Goal: Task Accomplishment & Management: Use online tool/utility

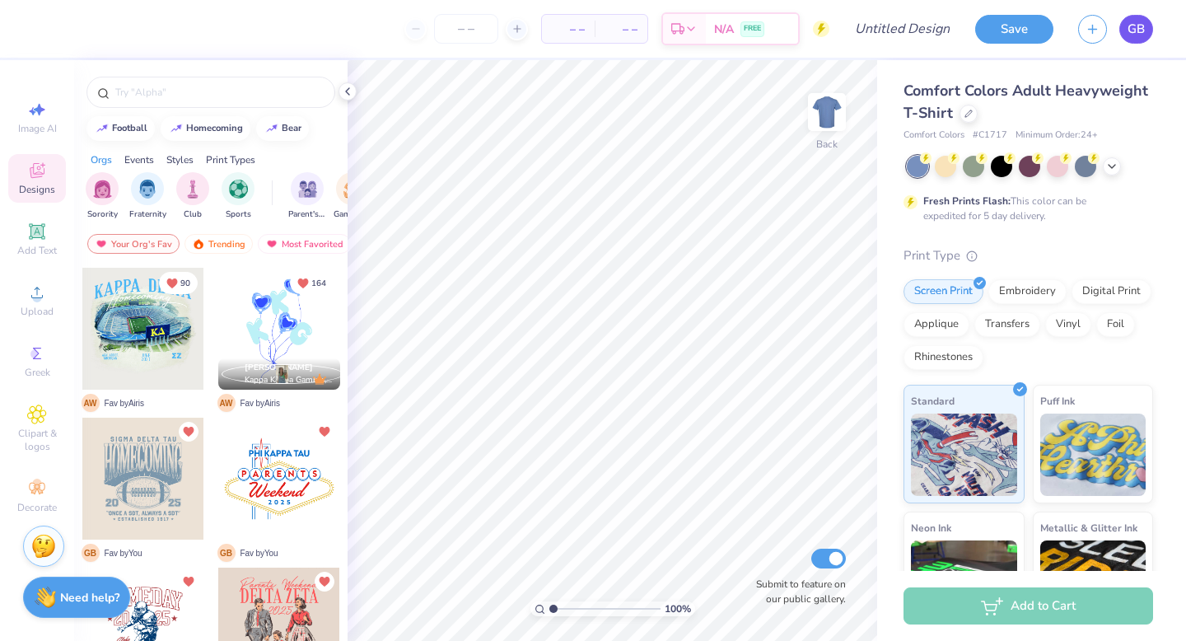
click at [1136, 28] on span "GB" at bounding box center [1135, 29] width 17 height 19
click at [1130, 23] on span "GB" at bounding box center [1135, 29] width 17 height 19
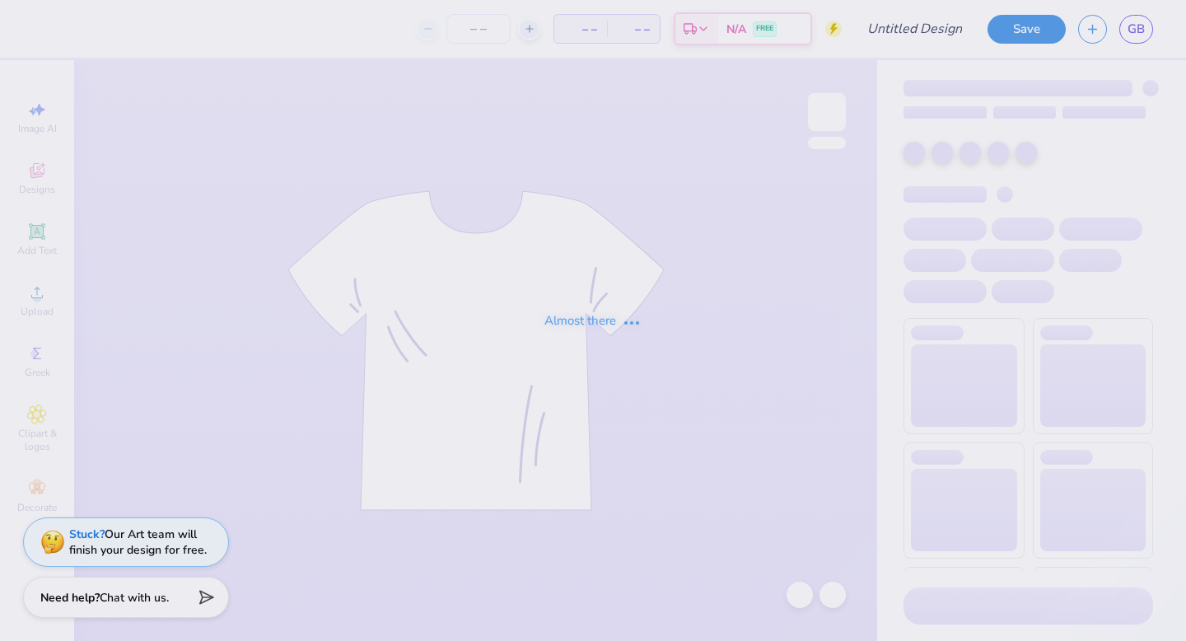
type input "txou t shirt!"
type input "24"
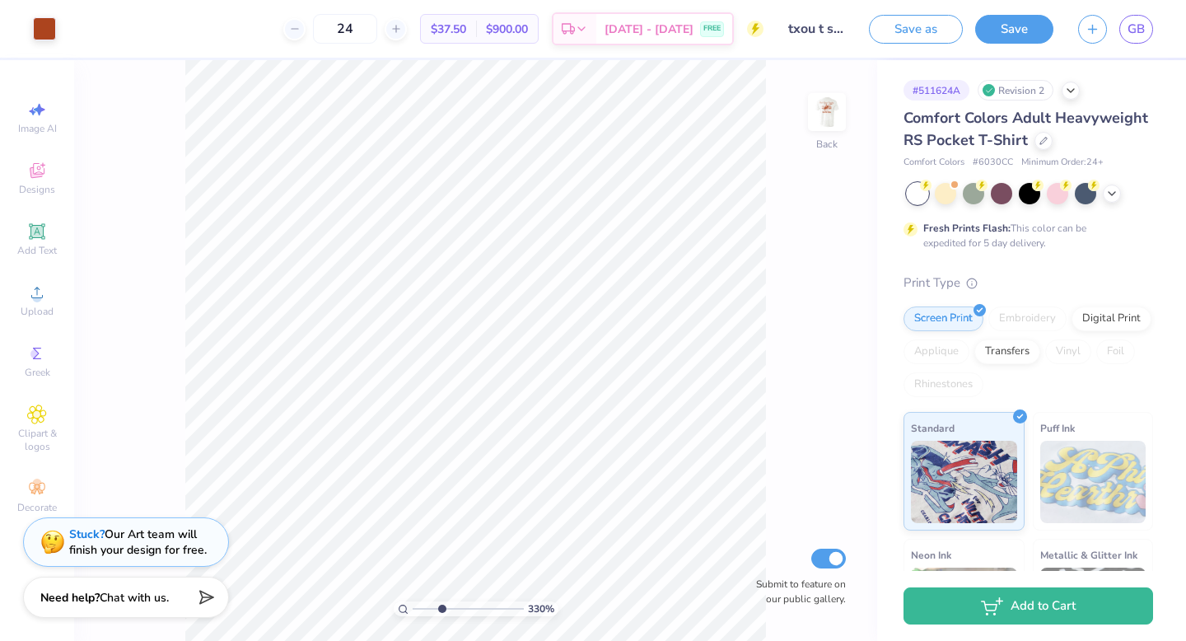
drag, startPoint x: 415, startPoint y: 612, endPoint x: 445, endPoint y: 611, distance: 29.6
type input "3.63"
click at [445, 611] on input "range" at bounding box center [467, 608] width 111 height 15
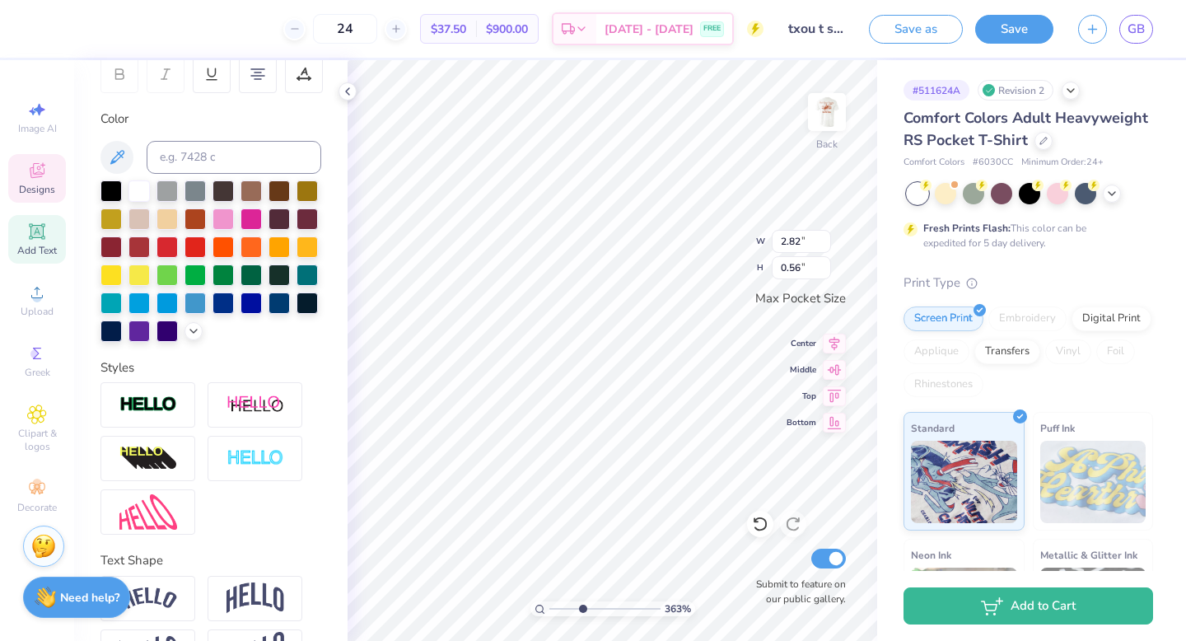
scroll to position [316, 0]
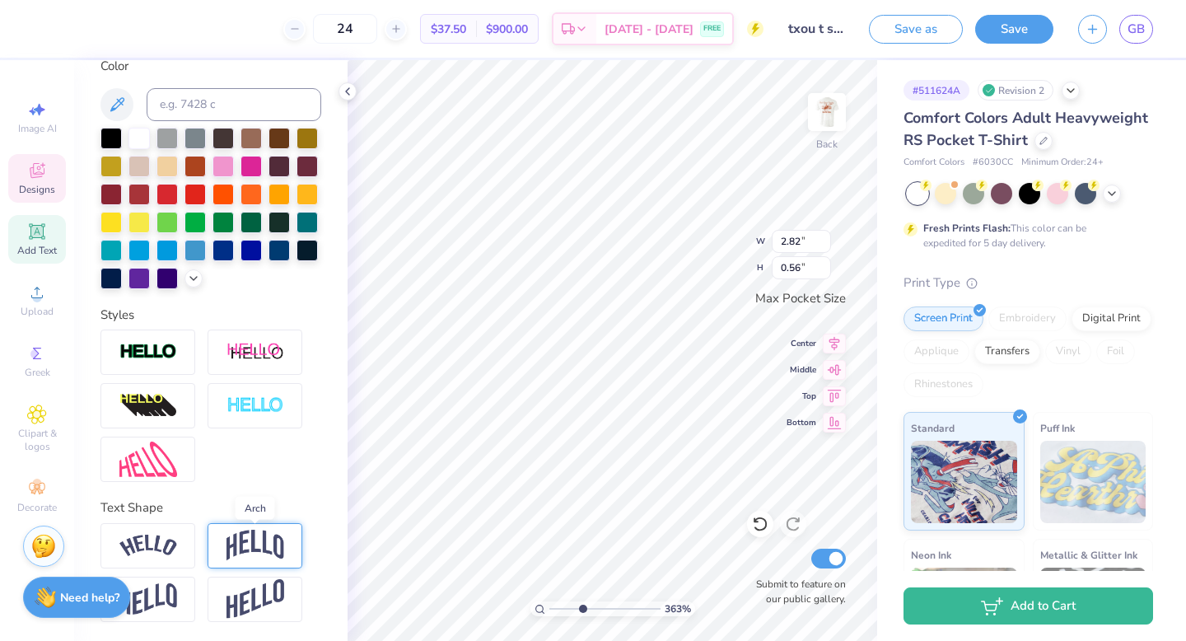
type textarea "Red River Rivalry"
click at [259, 547] on img at bounding box center [255, 544] width 58 height 31
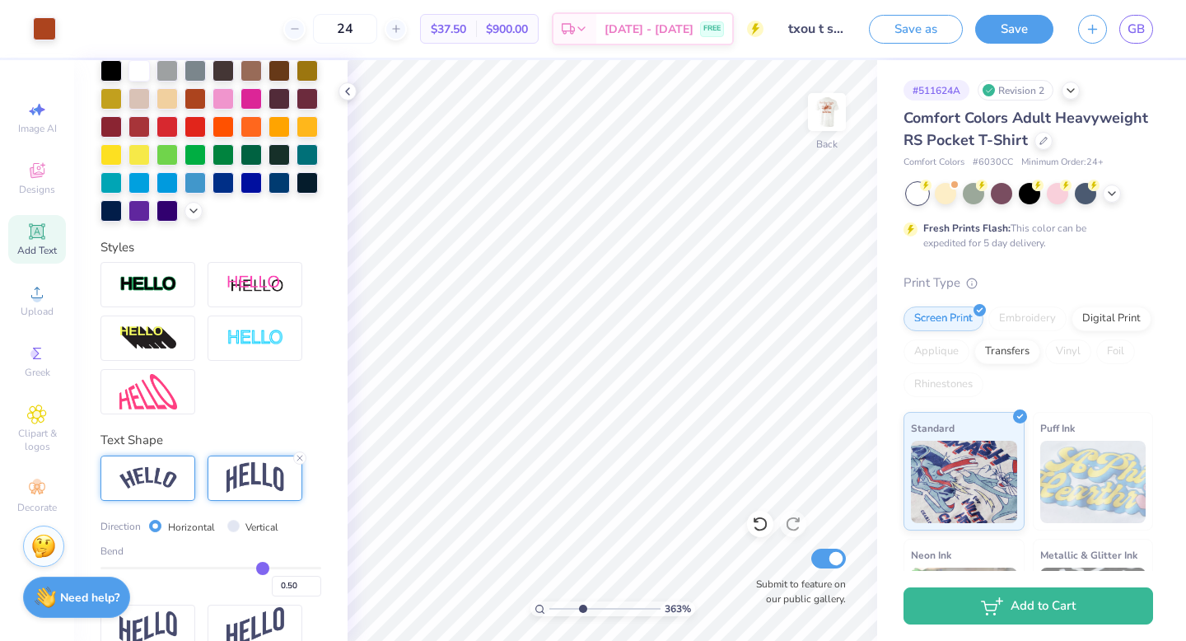
click at [165, 472] on img at bounding box center [148, 478] width 58 height 22
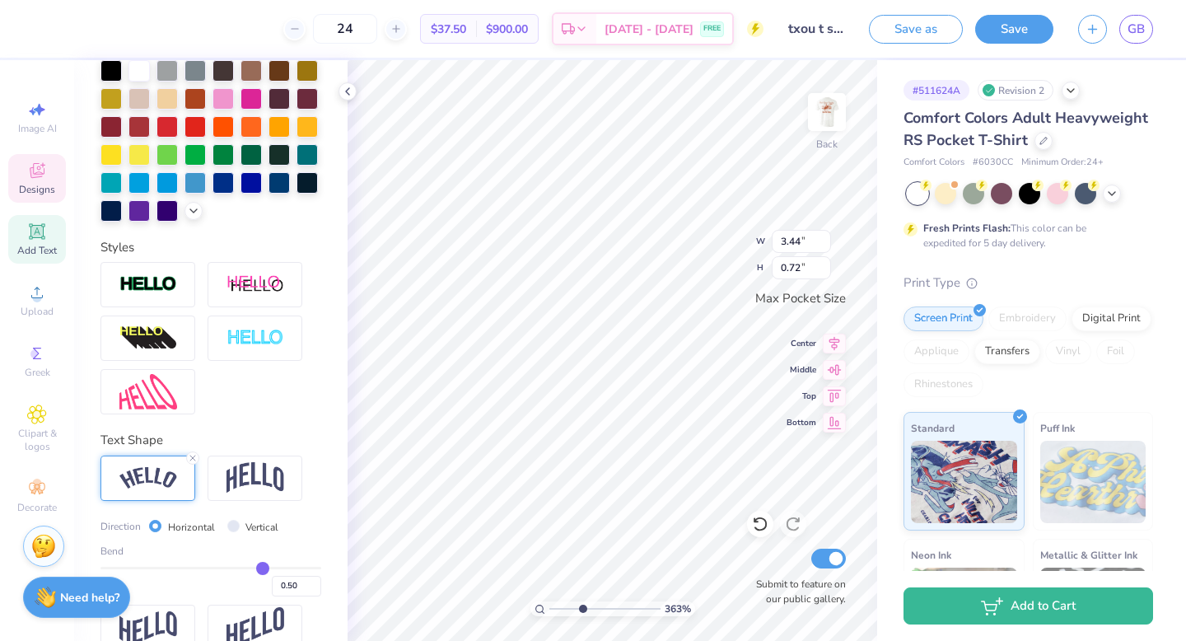
type input "0.51"
type input "0.52"
type input "0.55"
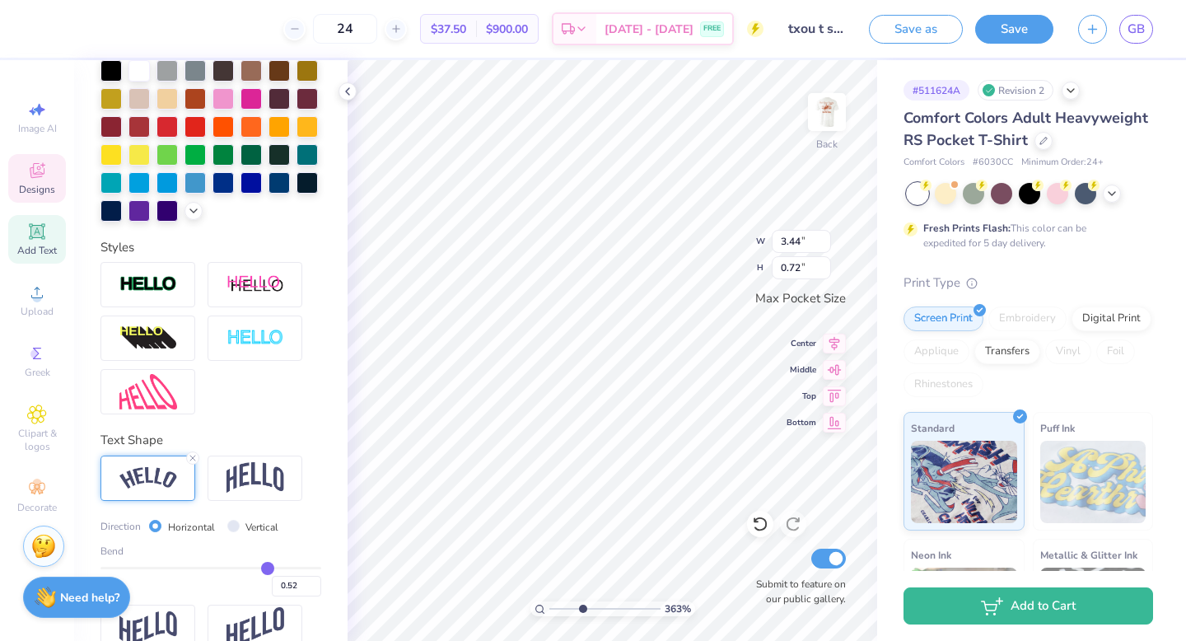
type input "0.55"
type input "0.57"
type input "0.59"
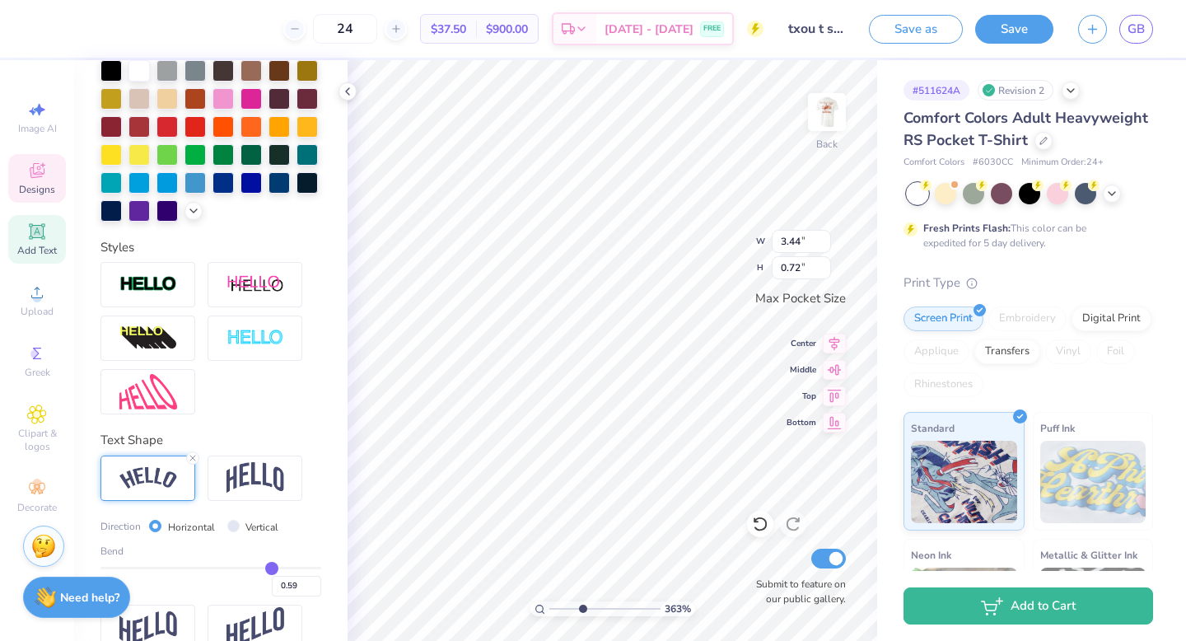
type input "0.6"
type input "0.60"
type input "0.61"
type input "0.63"
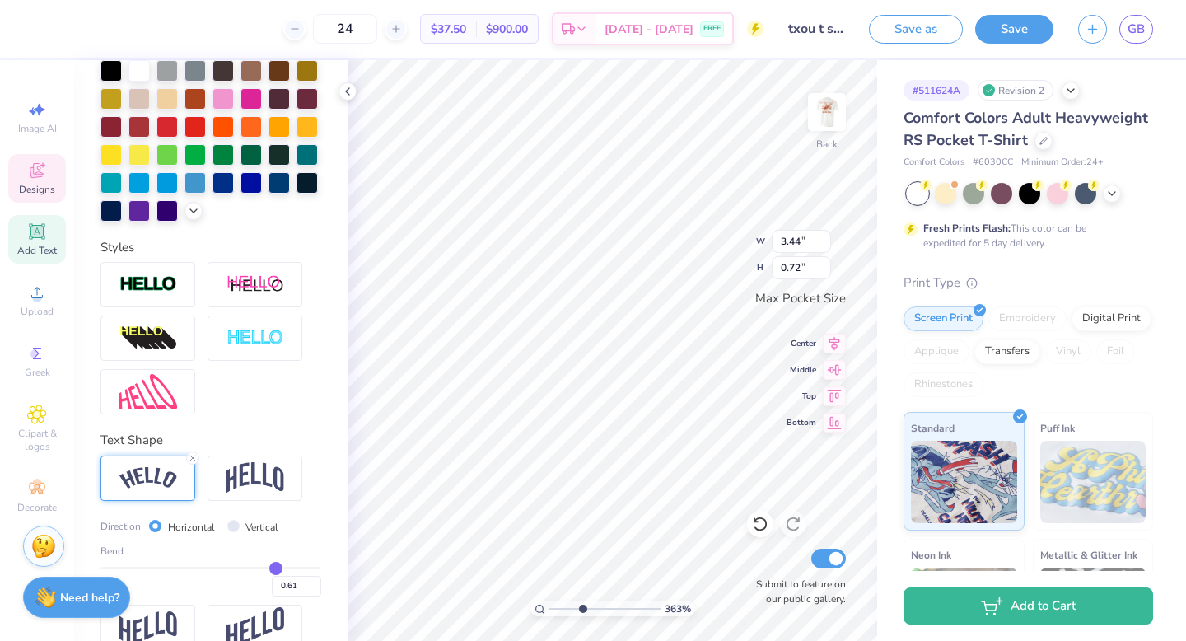
type input "0.63"
type input "0.65"
type input "0.66"
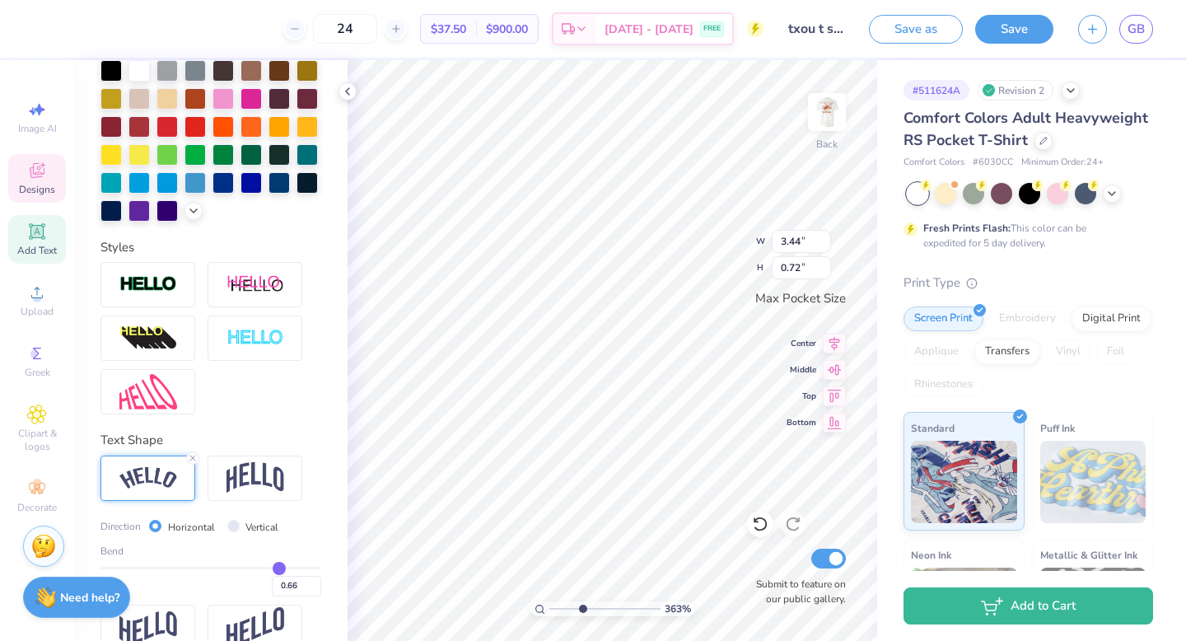
drag, startPoint x: 263, startPoint y: 566, endPoint x: 278, endPoint y: 567, distance: 15.7
type input "0.66"
click at [278, 567] on input "range" at bounding box center [210, 567] width 221 height 2
type input "3.43"
type input "0.97"
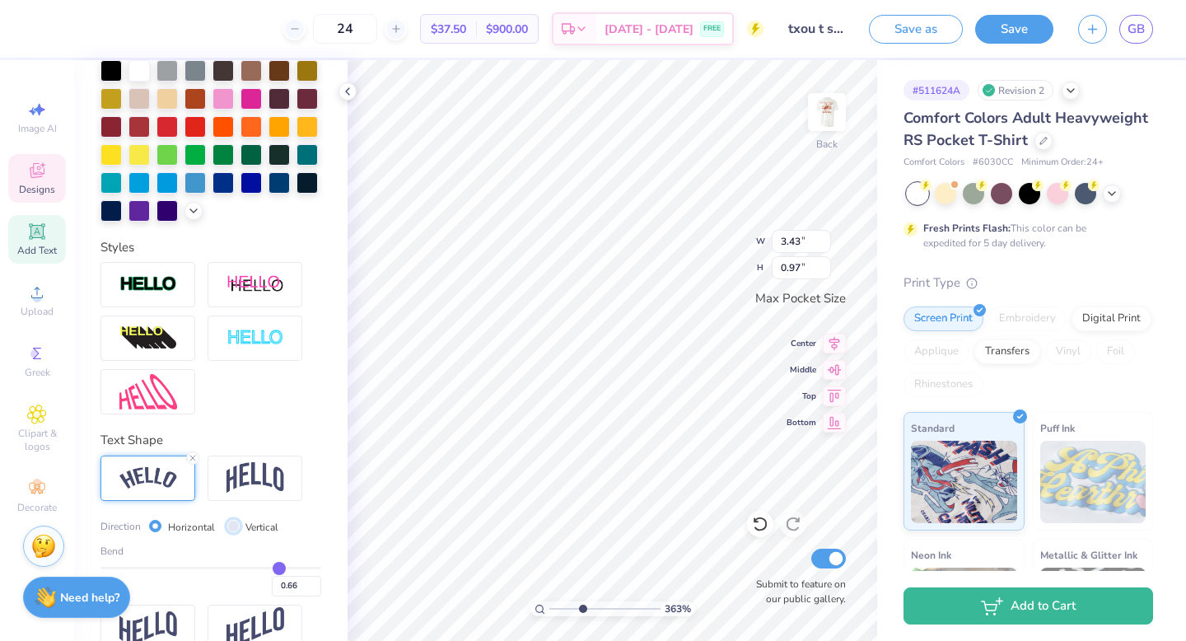
click at [231, 526] on input "Vertical" at bounding box center [233, 525] width 12 height 12
radio input "true"
type input "2.24"
type input "3.43"
click at [161, 528] on div "Horizontal" at bounding box center [182, 526] width 66 height 19
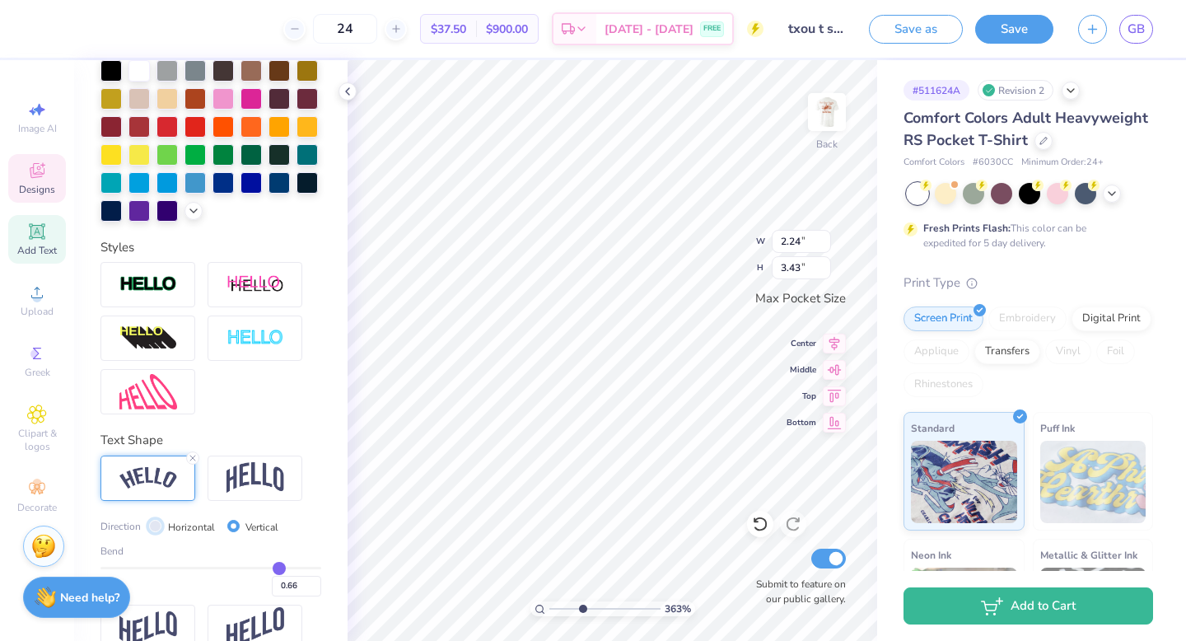
click at [155, 525] on input "Horizontal" at bounding box center [155, 525] width 12 height 12
radio input "true"
type input "2.59"
type input "0.73"
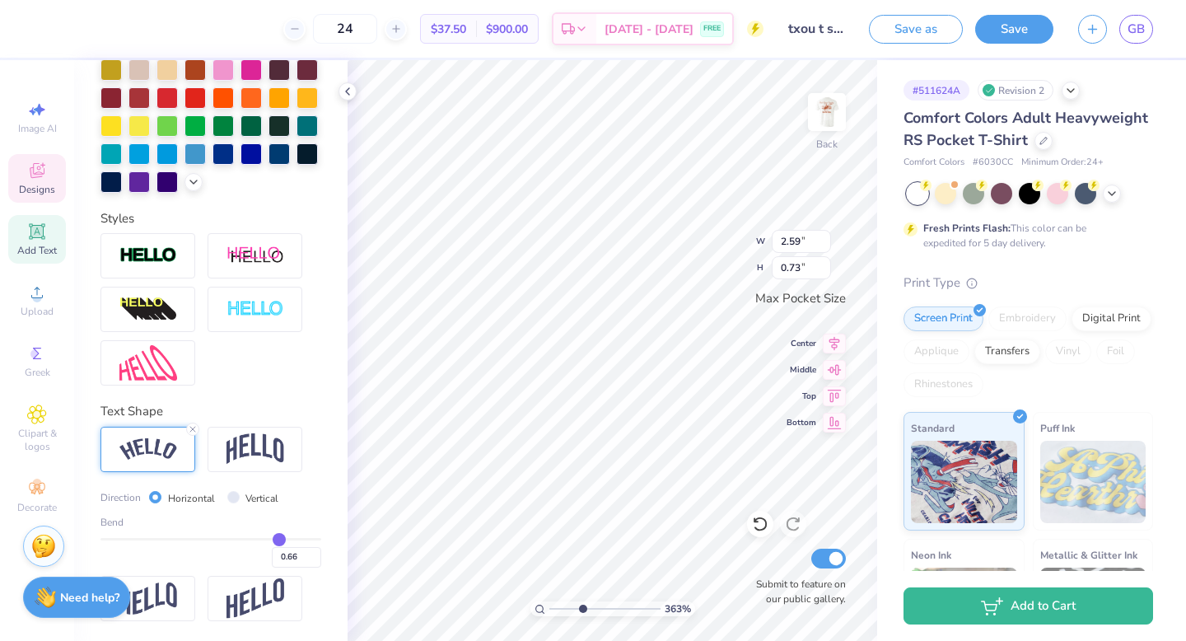
type input "2.96"
type input "0.84"
type input "3.33"
type input "0.94"
click at [260, 462] on img at bounding box center [255, 448] width 58 height 31
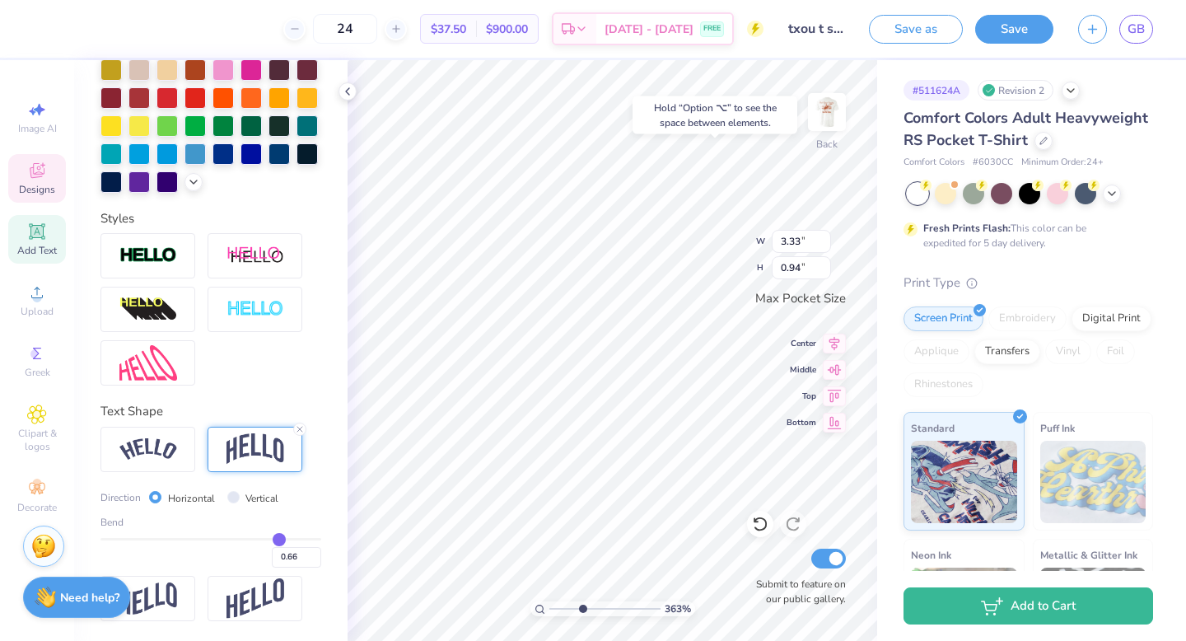
click at [269, 449] on img at bounding box center [255, 448] width 58 height 31
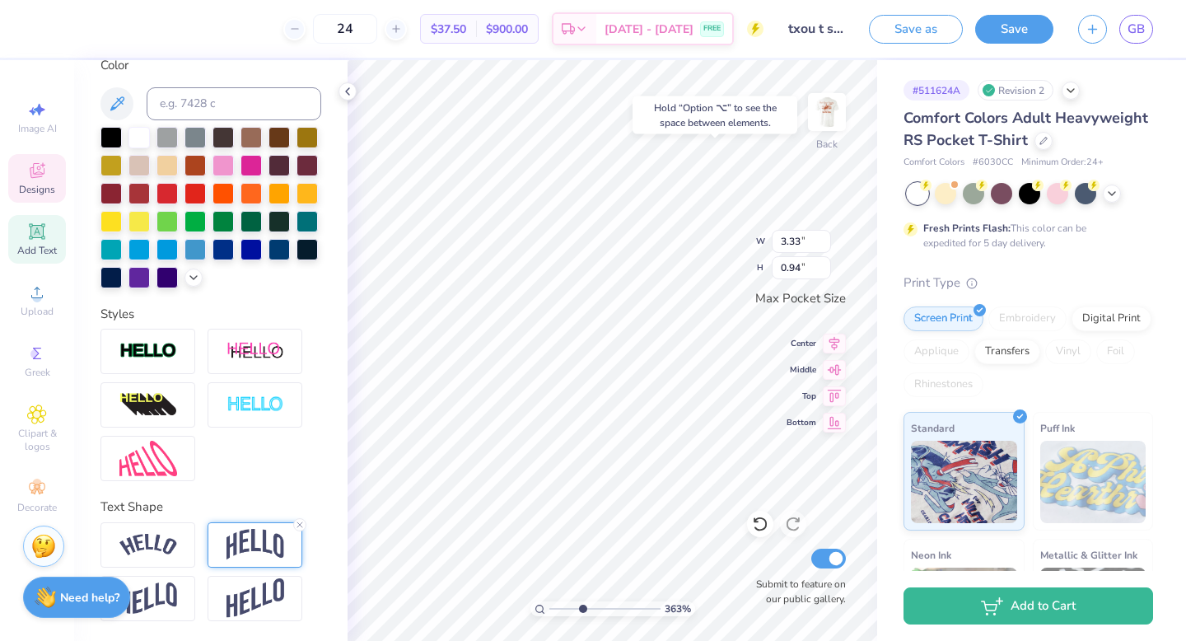
type input "2.90"
type input "1.00"
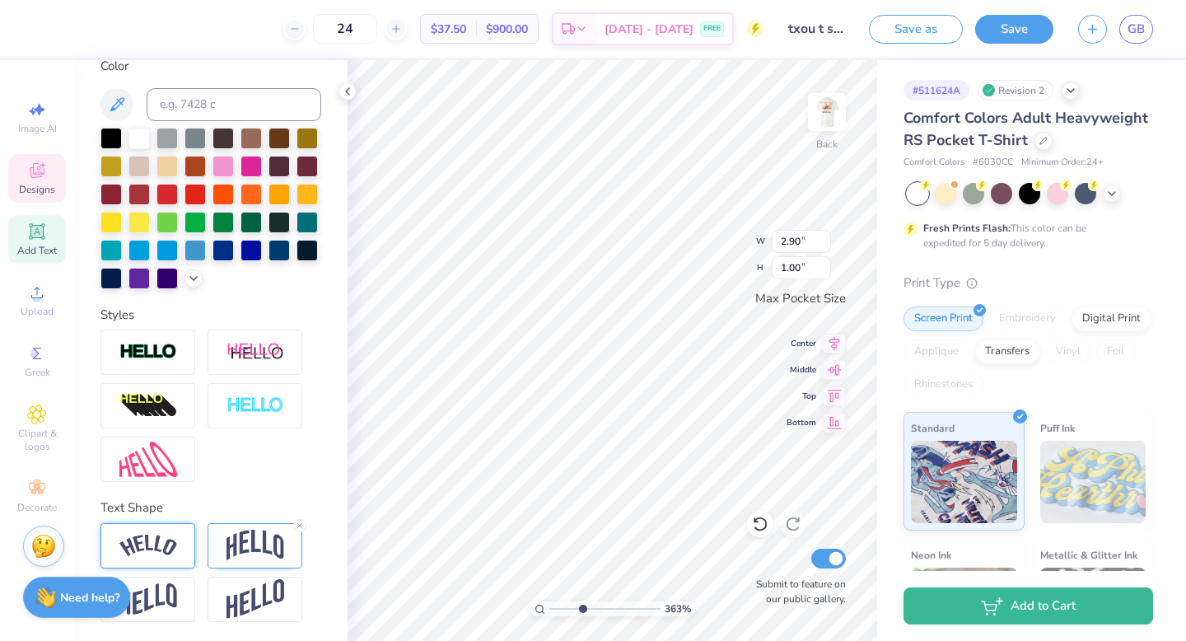
click at [173, 536] on img at bounding box center [148, 545] width 58 height 22
type input "3.33"
type input "0.94"
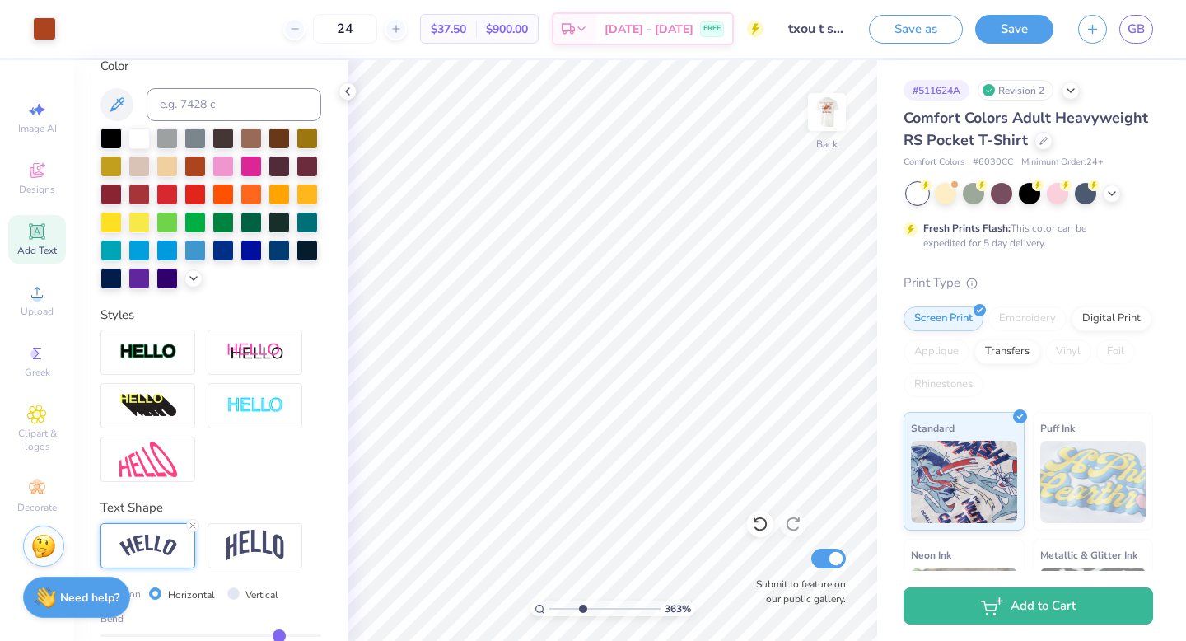
scroll to position [412, 0]
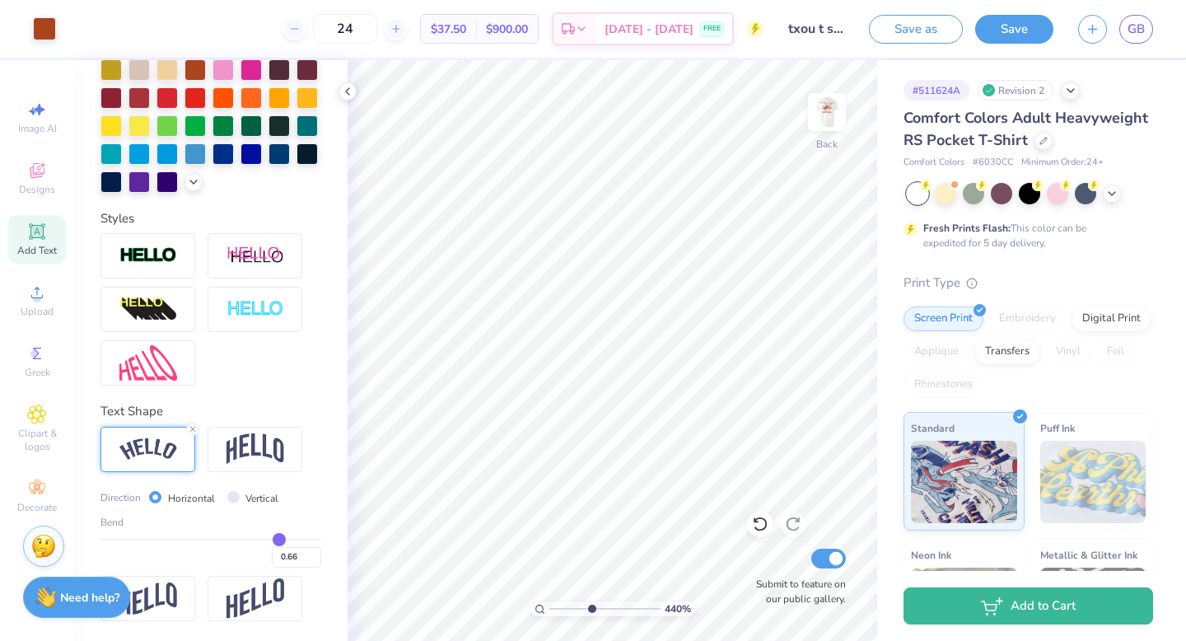
drag, startPoint x: 584, startPoint y: 608, endPoint x: 594, endPoint y: 609, distance: 9.9
type input "4.7"
click at [594, 609] on input "range" at bounding box center [604, 608] width 111 height 15
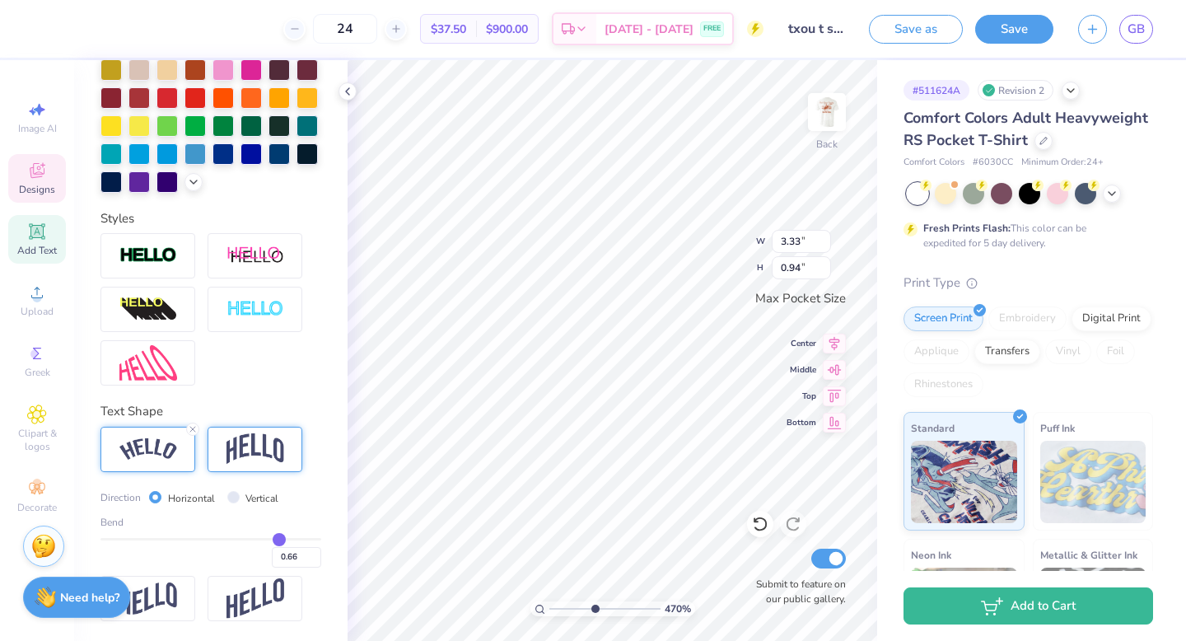
click at [245, 450] on img at bounding box center [255, 448] width 58 height 31
type input "2.90"
type input "1.00"
click at [161, 442] on img at bounding box center [148, 449] width 58 height 22
type input "3.33"
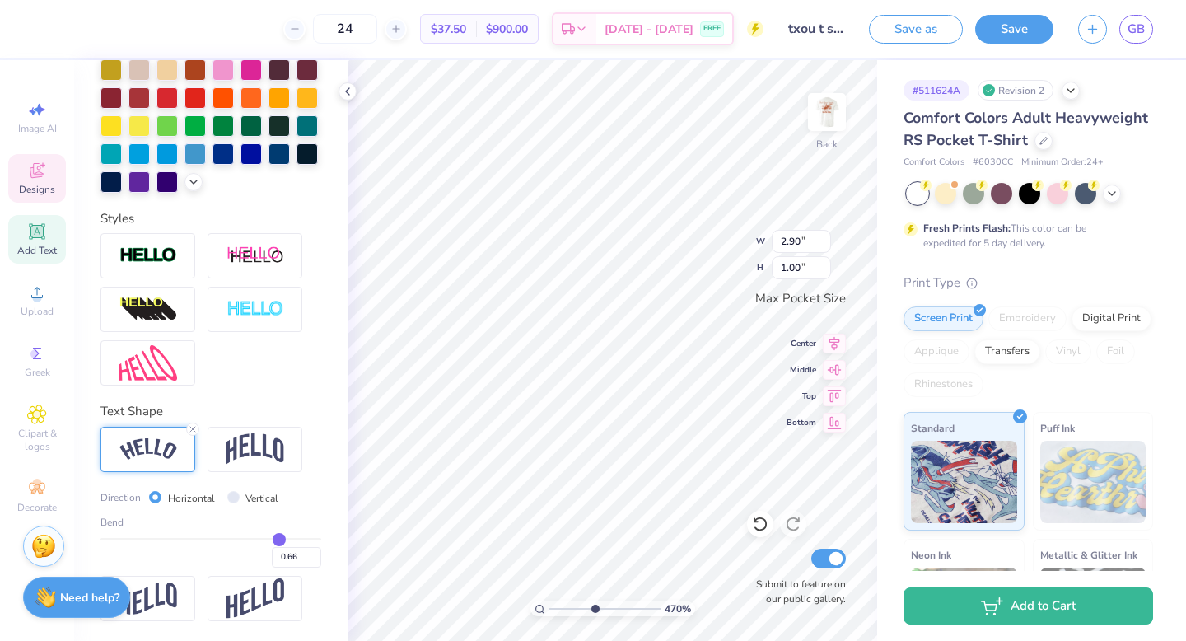
type input "0.94"
type input "0.67"
type input "0.69"
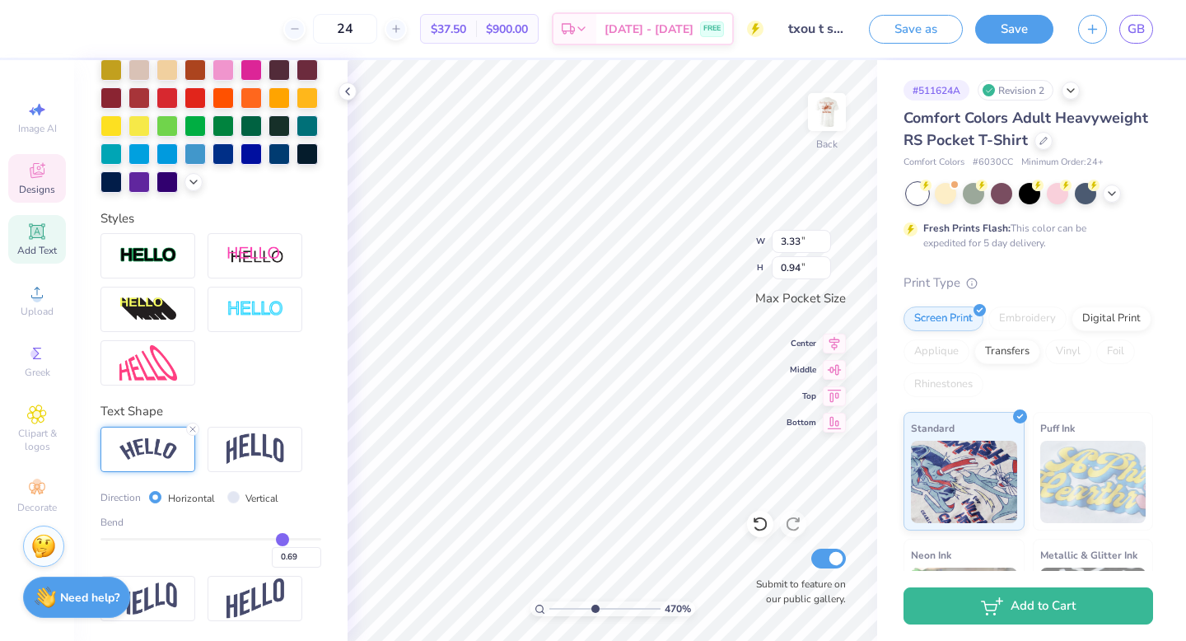
type input "0.7"
type input "0.70"
type input "0.71"
type input "0.72"
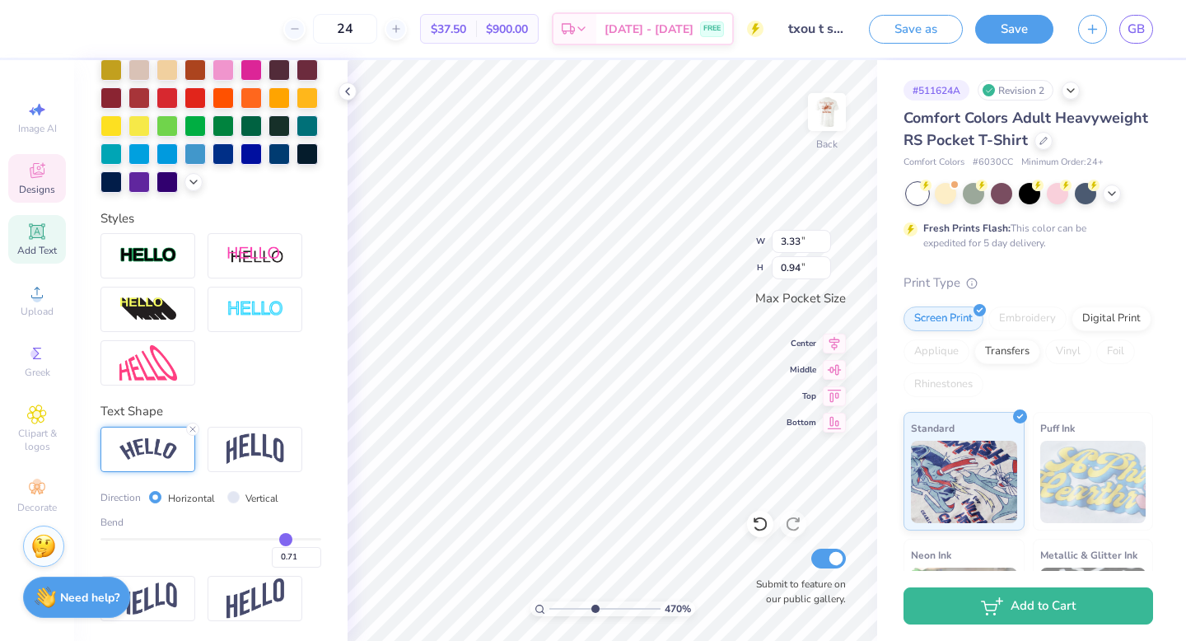
type input "0.72"
type input "0.73"
type input "0.74"
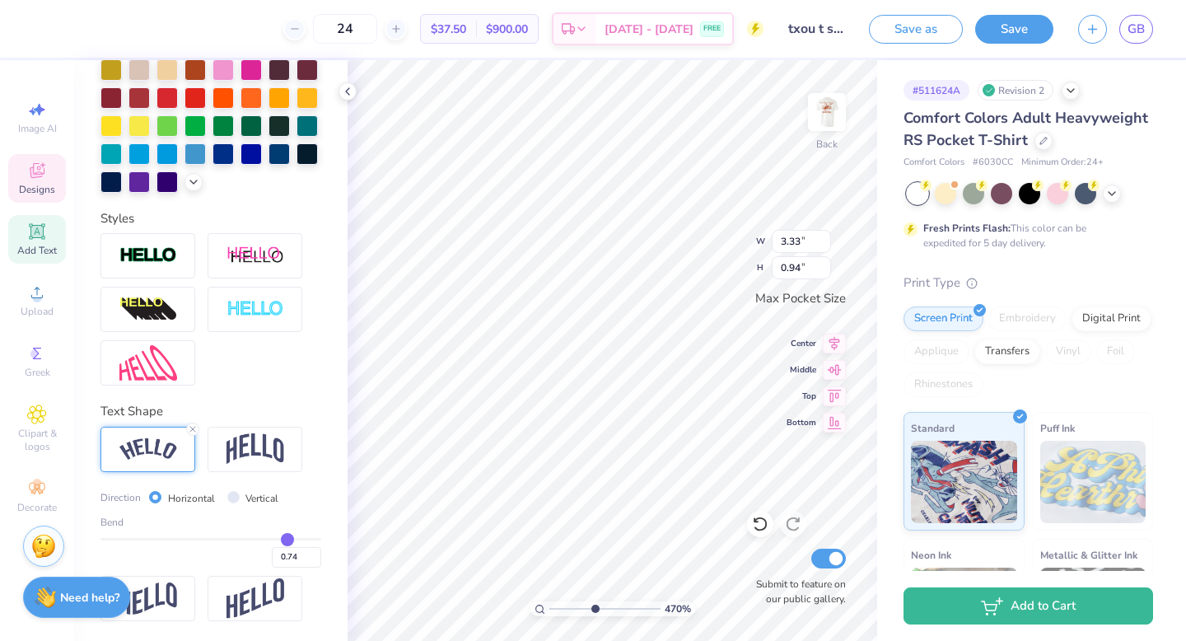
type input "0.75"
type input "0.76"
type input "0.77"
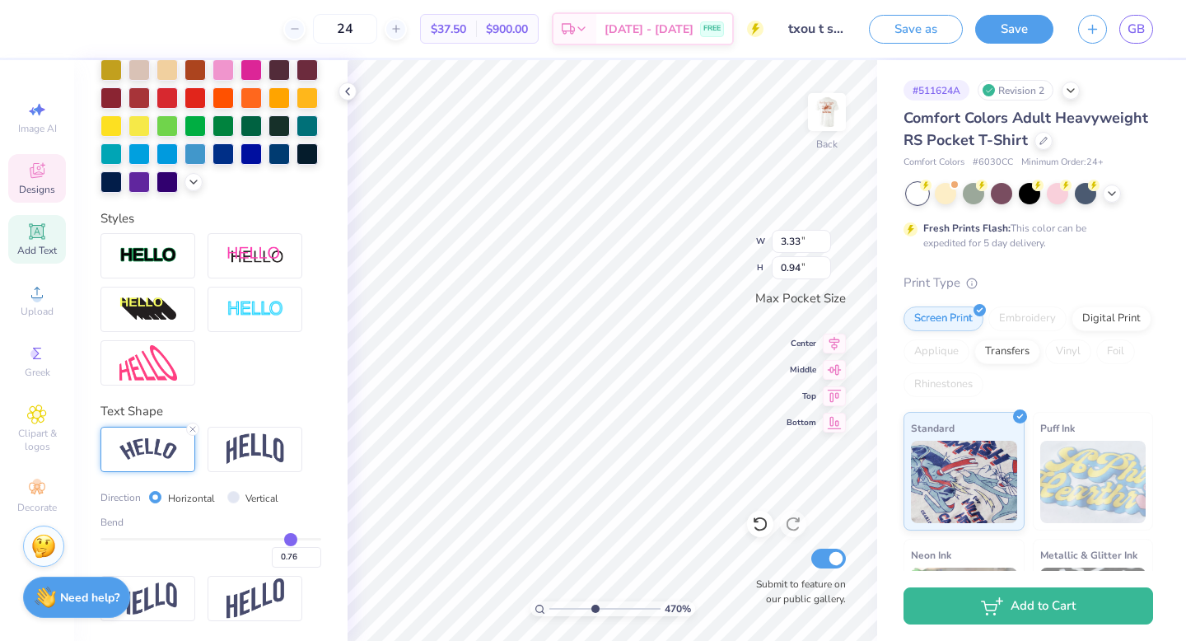
type input "0.77"
type input "0.78"
type input "0.79"
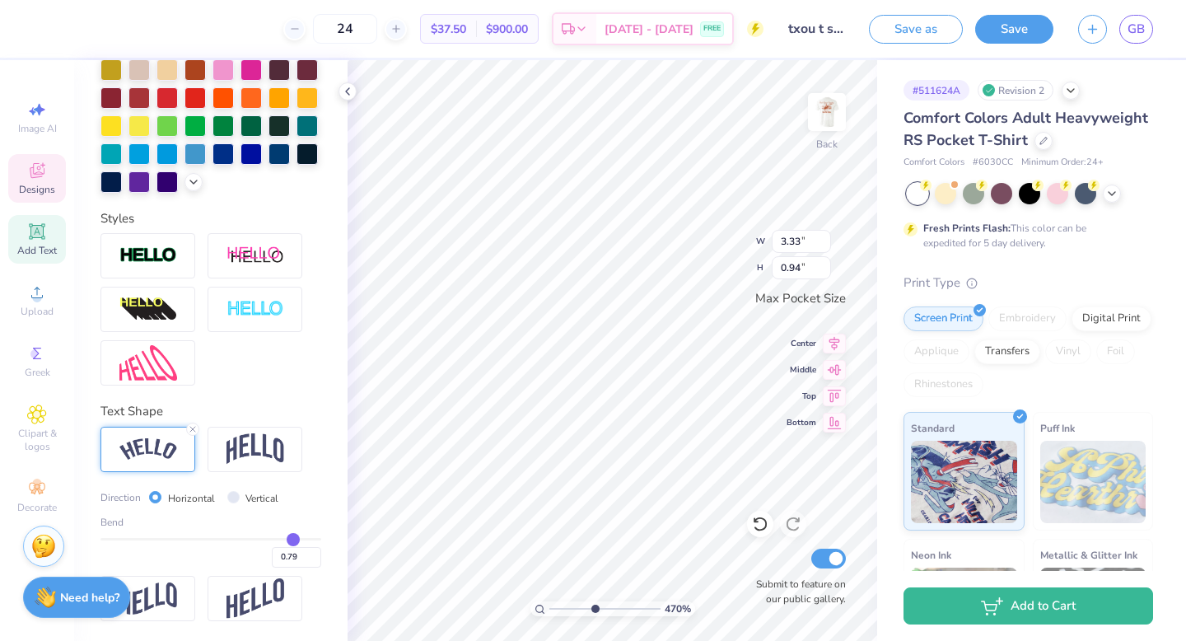
type input "0.82"
type input "0.84"
type input "0.85"
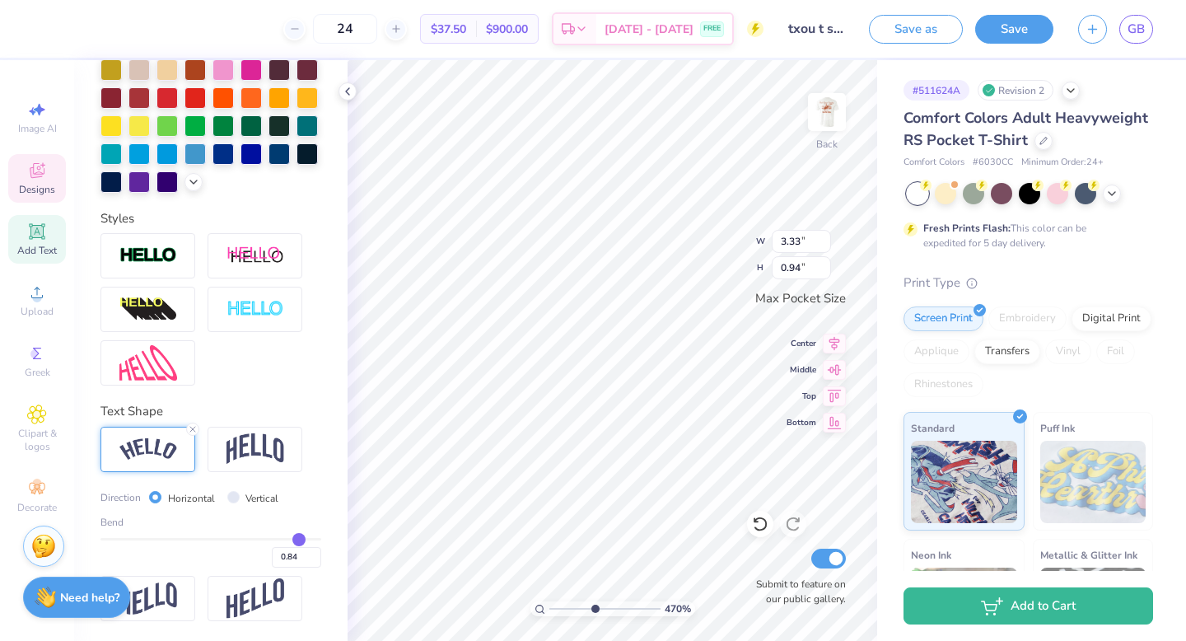
type input "0.85"
type input "0.86"
type input "0.87"
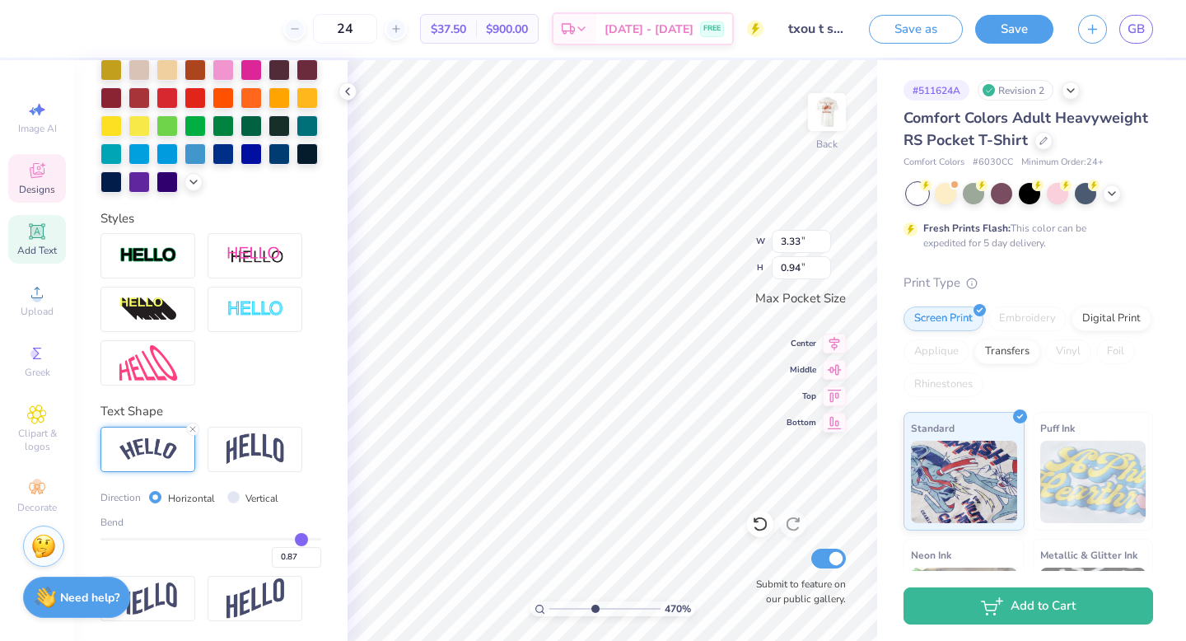
drag, startPoint x: 280, startPoint y: 538, endPoint x: 300, endPoint y: 541, distance: 20.8
type input "0.87"
click at [300, 540] on input "range" at bounding box center [210, 539] width 221 height 2
type input "3.43"
type input "1.41"
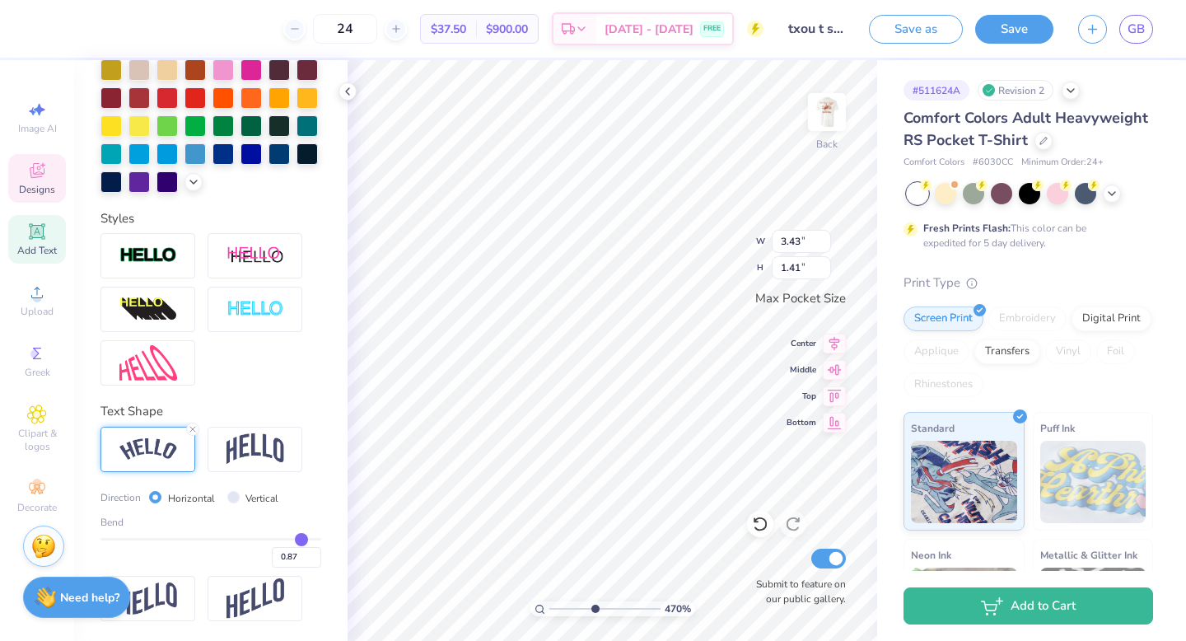
type input "0.84"
type input "0.83"
type input "0.82"
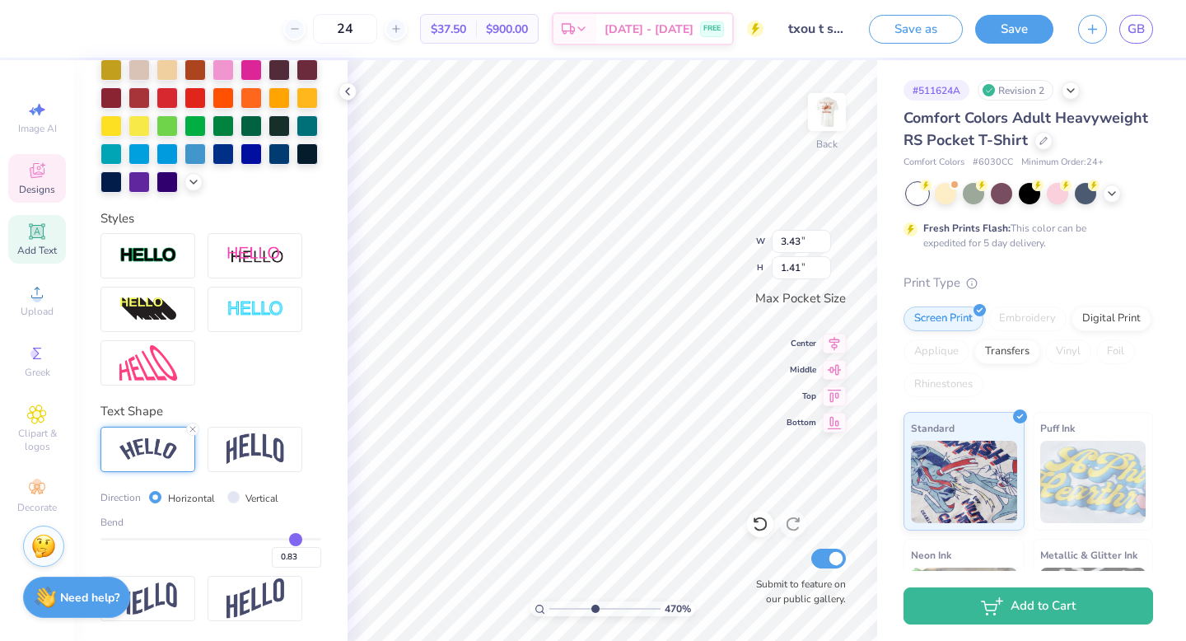
type input "0.82"
type input "0.81"
type input "0.8"
type input "0.80"
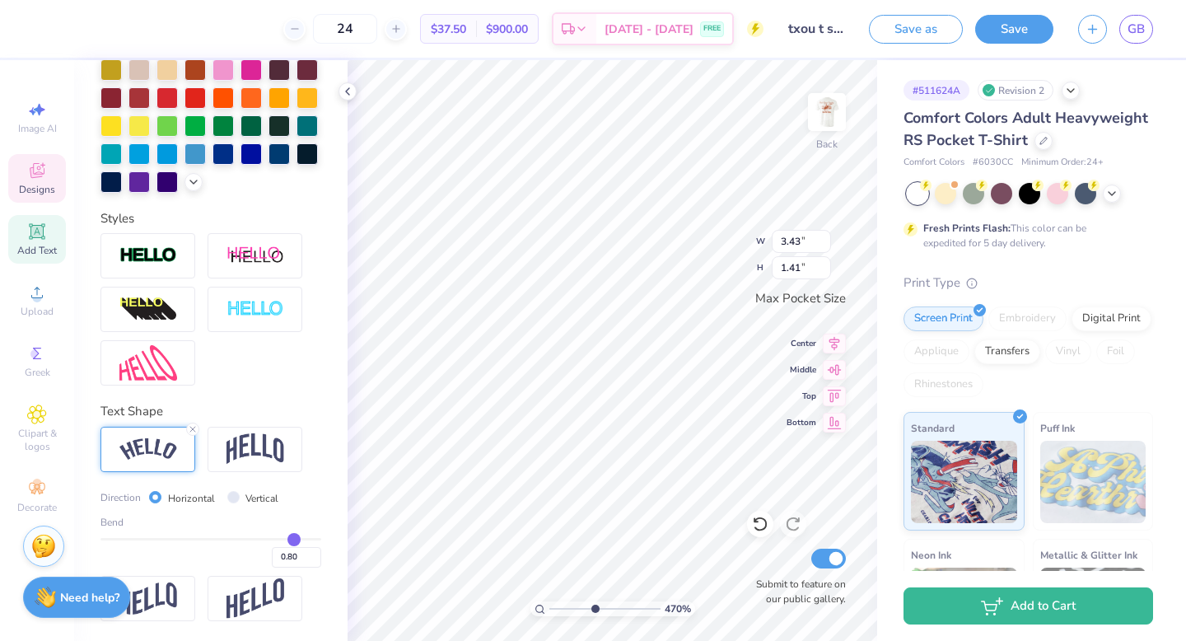
type input "0.8"
click at [293, 540] on input "range" at bounding box center [210, 539] width 221 height 2
type input "3.40"
type input "1.24"
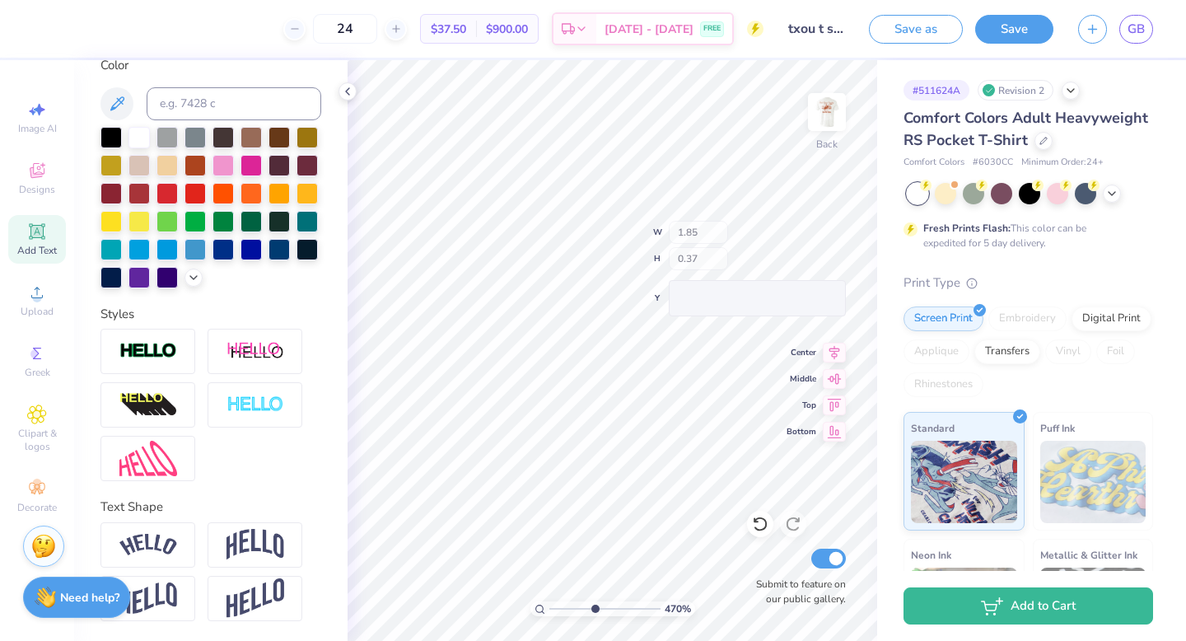
scroll to position [316, 0]
drag, startPoint x: 590, startPoint y: 606, endPoint x: 571, endPoint y: 605, distance: 19.8
click at [571, 605] on input "range" at bounding box center [604, 608] width 111 height 15
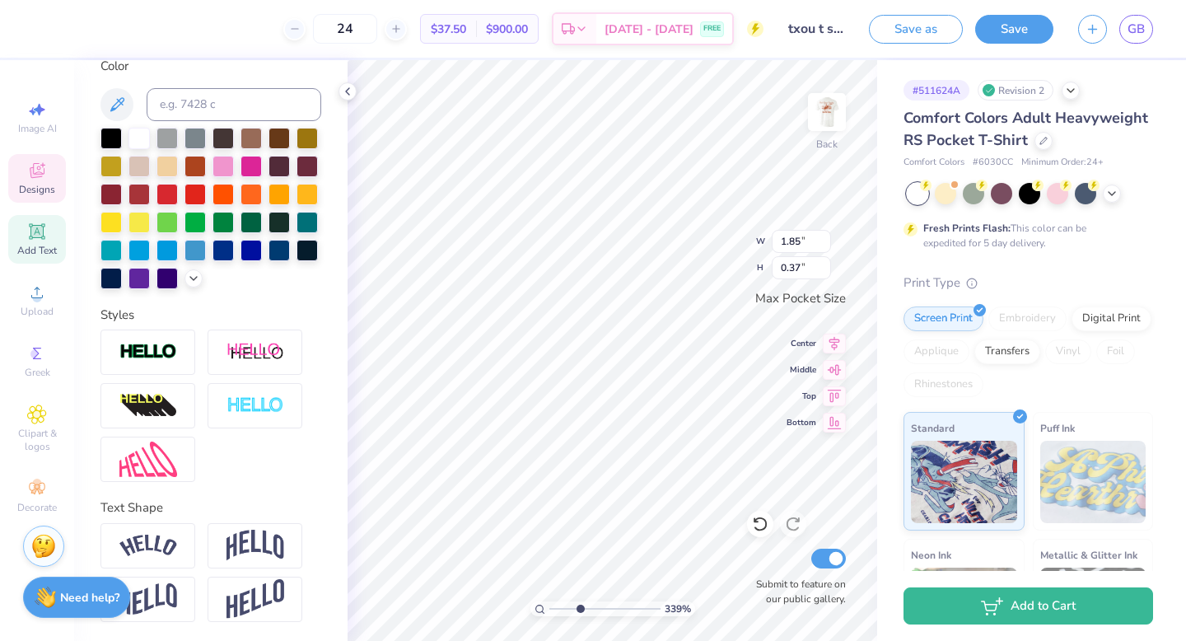
drag, startPoint x: 568, startPoint y: 610, endPoint x: 579, endPoint y: 609, distance: 10.7
click at [579, 609] on input "range" at bounding box center [604, 608] width 111 height 15
type input "3.3"
click at [578, 609] on input "range" at bounding box center [604, 608] width 111 height 15
type input "1.45"
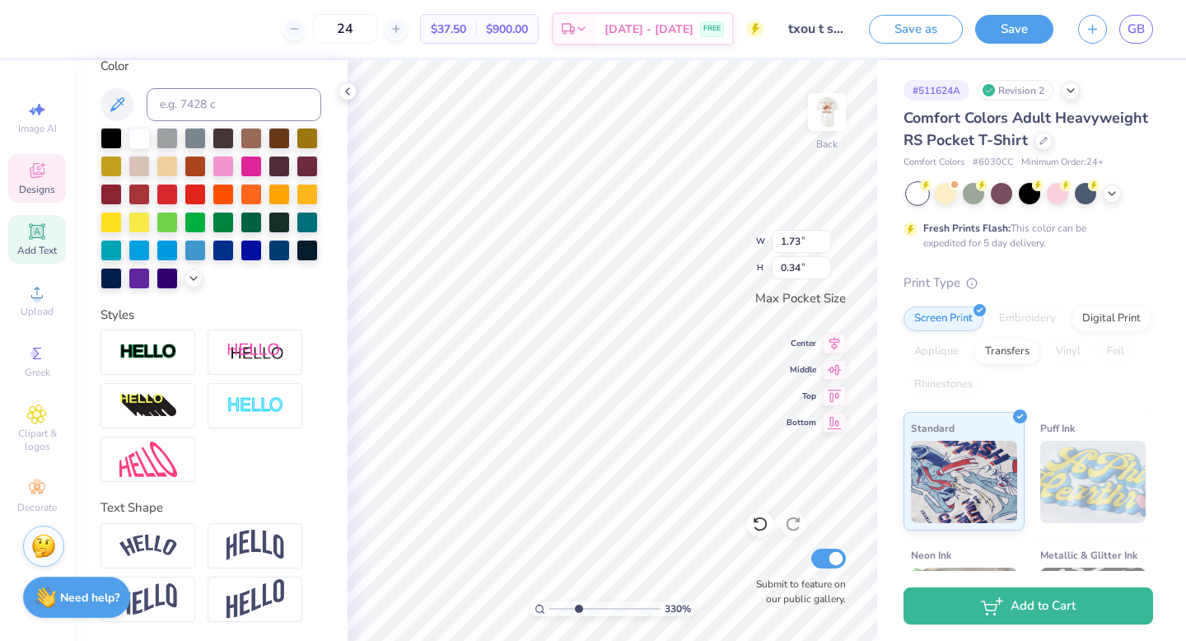
type input "0.29"
drag, startPoint x: 580, startPoint y: 608, endPoint x: 553, endPoint y: 607, distance: 26.4
click at [553, 607] on input "range" at bounding box center [604, 608] width 111 height 15
type input "1.1"
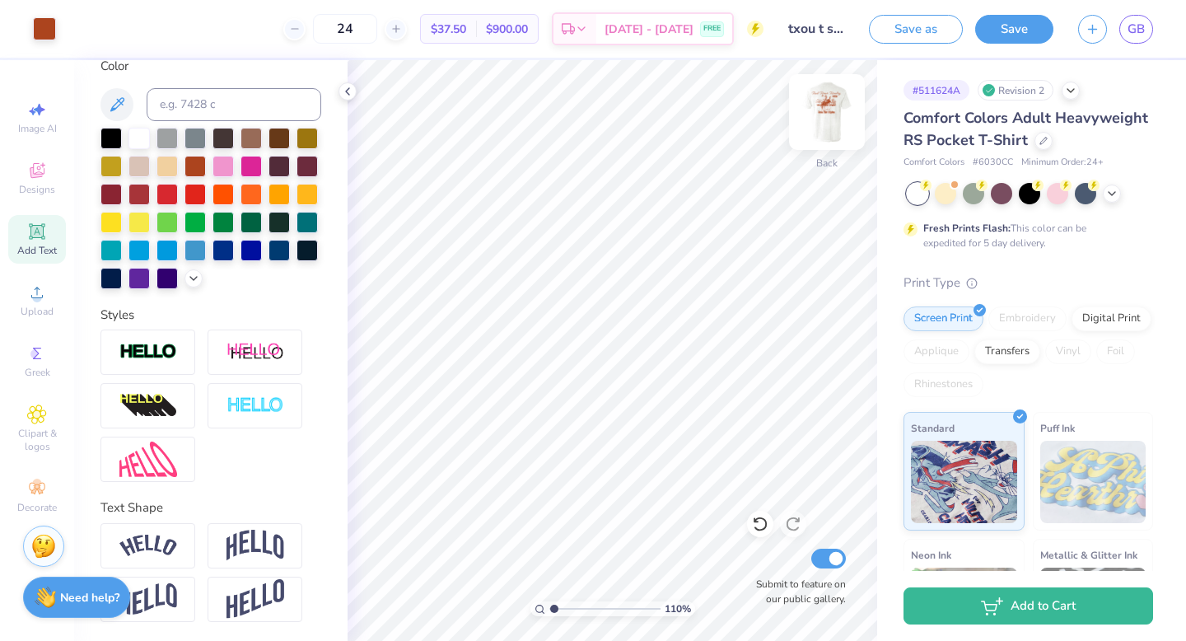
click at [822, 109] on img at bounding box center [827, 112] width 66 height 66
click at [1017, 27] on button "Save" at bounding box center [1014, 26] width 78 height 29
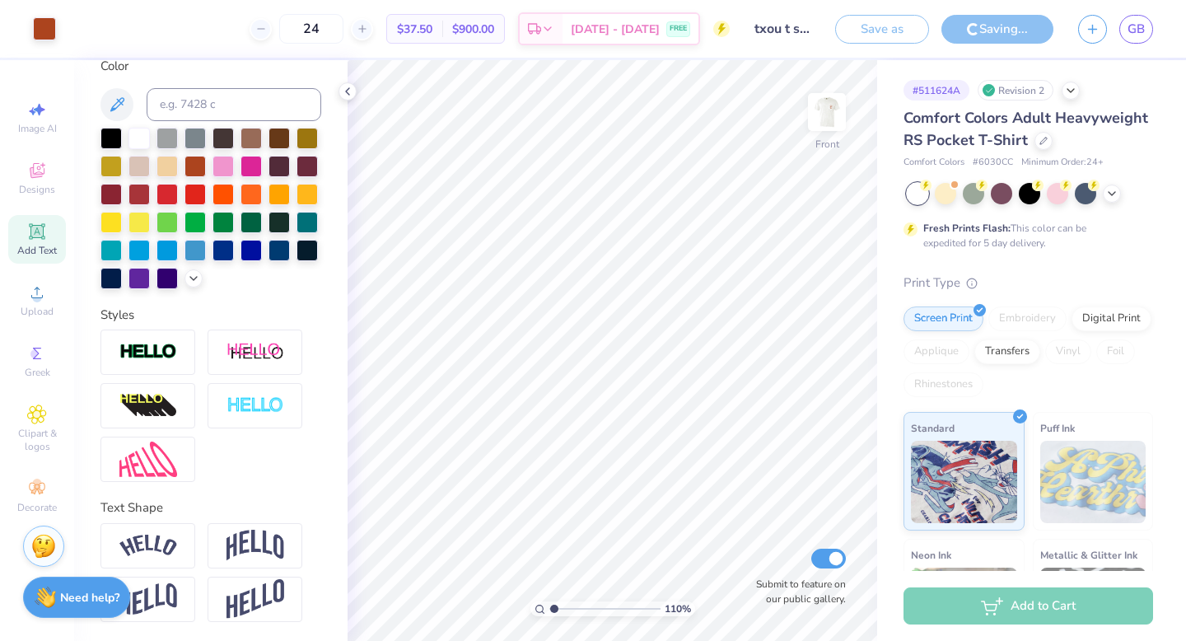
click at [997, 30] on div "Saving..." at bounding box center [997, 29] width 112 height 29
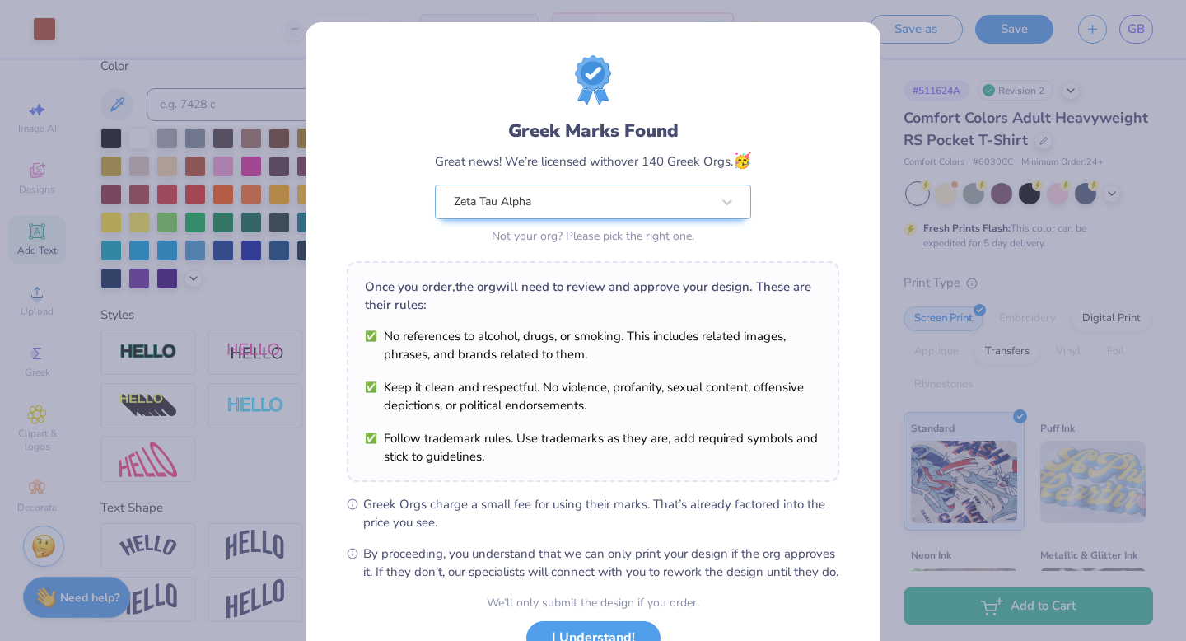
scroll to position [130, 0]
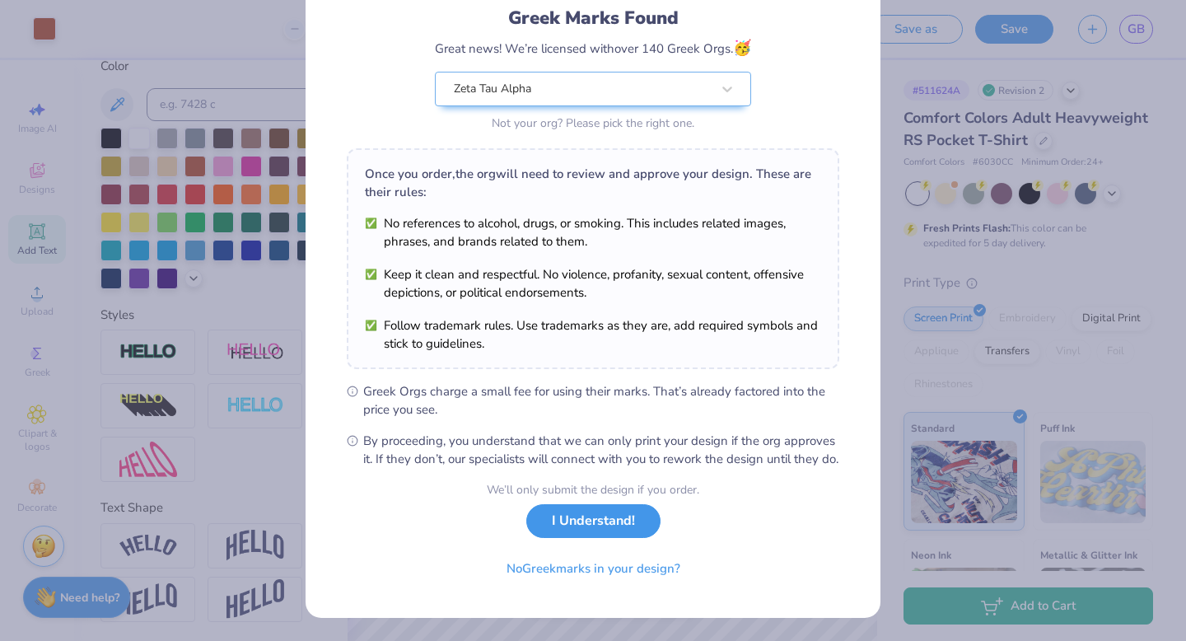
click at [632, 524] on button "I Understand!" at bounding box center [593, 521] width 134 height 34
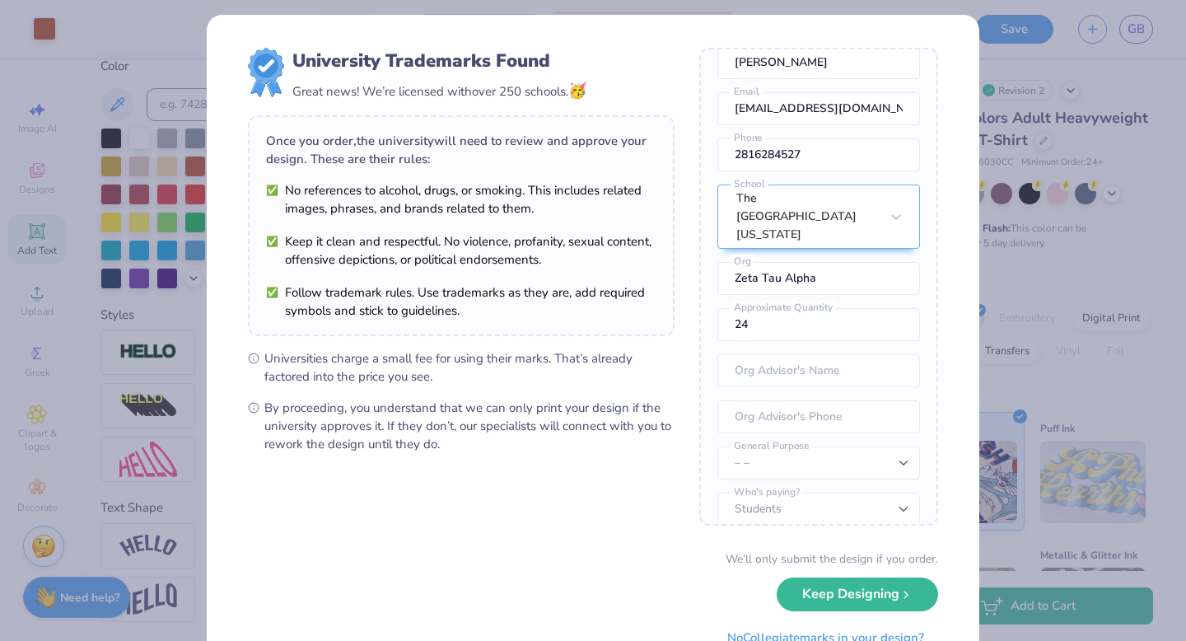
scroll to position [76, 0]
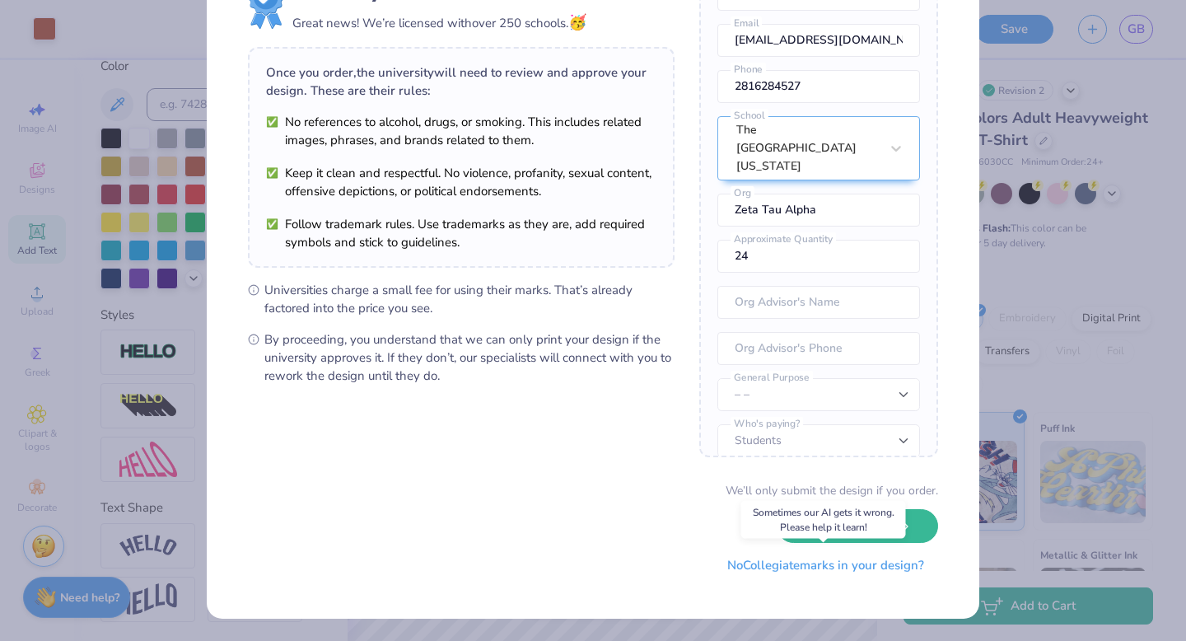
click at [783, 569] on button "No Collegiate marks in your design?" at bounding box center [825, 565] width 225 height 34
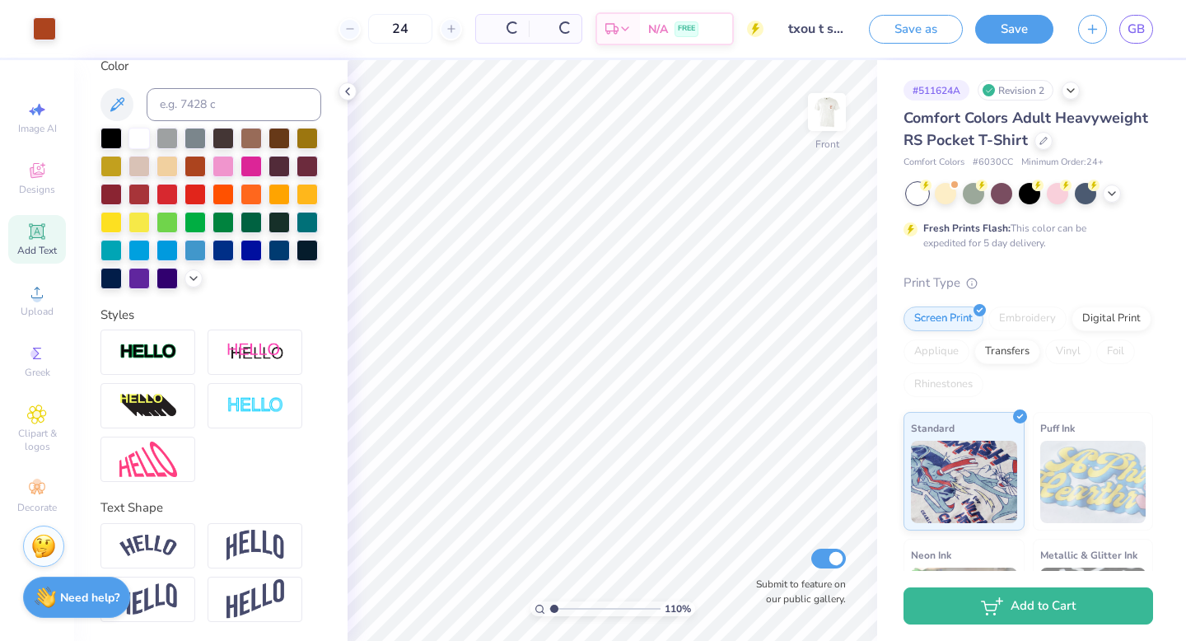
scroll to position [0, 0]
